Goal: Information Seeking & Learning: Learn about a topic

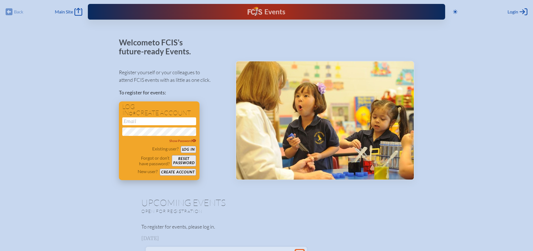
type input "[EMAIL_ADDRESS][DOMAIN_NAME]"
click at [184, 147] on button "Log in" at bounding box center [188, 149] width 15 height 7
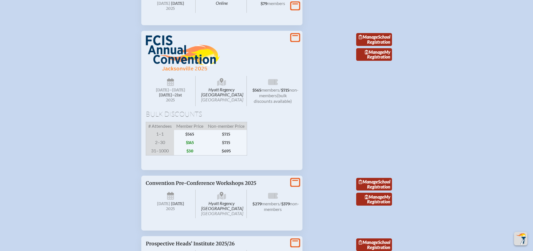
scroll to position [951, 0]
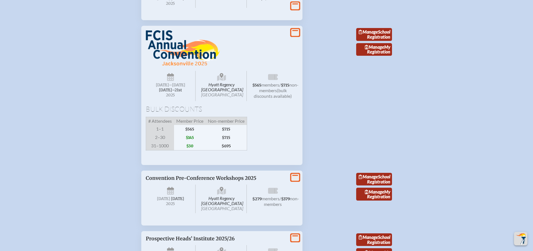
click at [334, 165] on li "View More Hyatt Regency [GEOGRAPHIC_DATA] [GEOGRAPHIC_DATA] [DATE] –[DATE]–⁠21s…" at bounding box center [266, 92] width 264 height 143
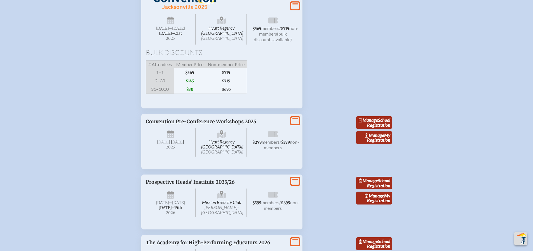
scroll to position [1007, 0]
click at [159, 94] on span "31–1000" at bounding box center [160, 90] width 28 height 9
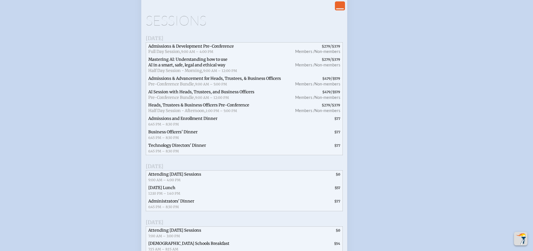
scroll to position [1090, 0]
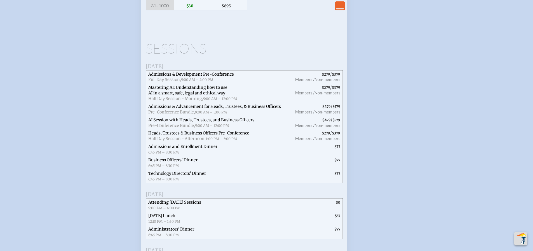
click at [172, 77] on span "Admissions & Development Pre-Conference" at bounding box center [191, 74] width 86 height 5
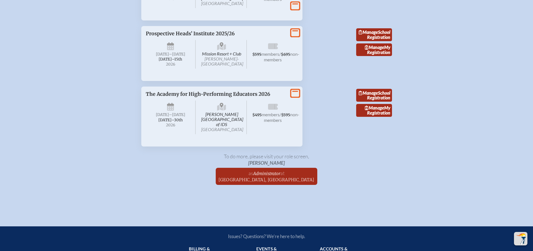
scroll to position [1398, 0]
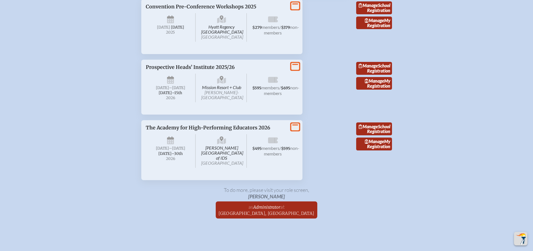
click at [203, 42] on span "Hyatt Regency Jacksonville Riverfront Jacksonville" at bounding box center [222, 27] width 50 height 29
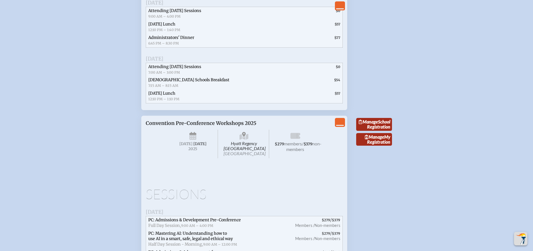
scroll to position [1230, 0]
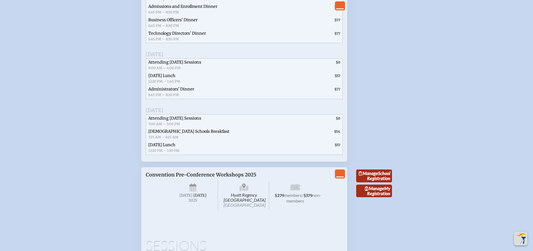
click at [167, 85] on span "Thursday Lunch 12:10 PM – 1:40 PM" at bounding box center [196, 78] width 101 height 13
click at [185, 87] on div "Thursday, November 20th, 2025 Attending Thursday Sessions 9:00 AM – 4:00 PM $0 …" at bounding box center [244, 72] width 197 height 52
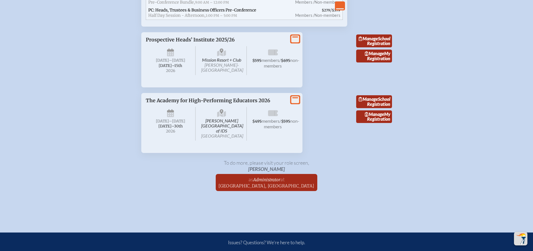
scroll to position [1650, 0]
